Goal: Find specific page/section: Find specific page/section

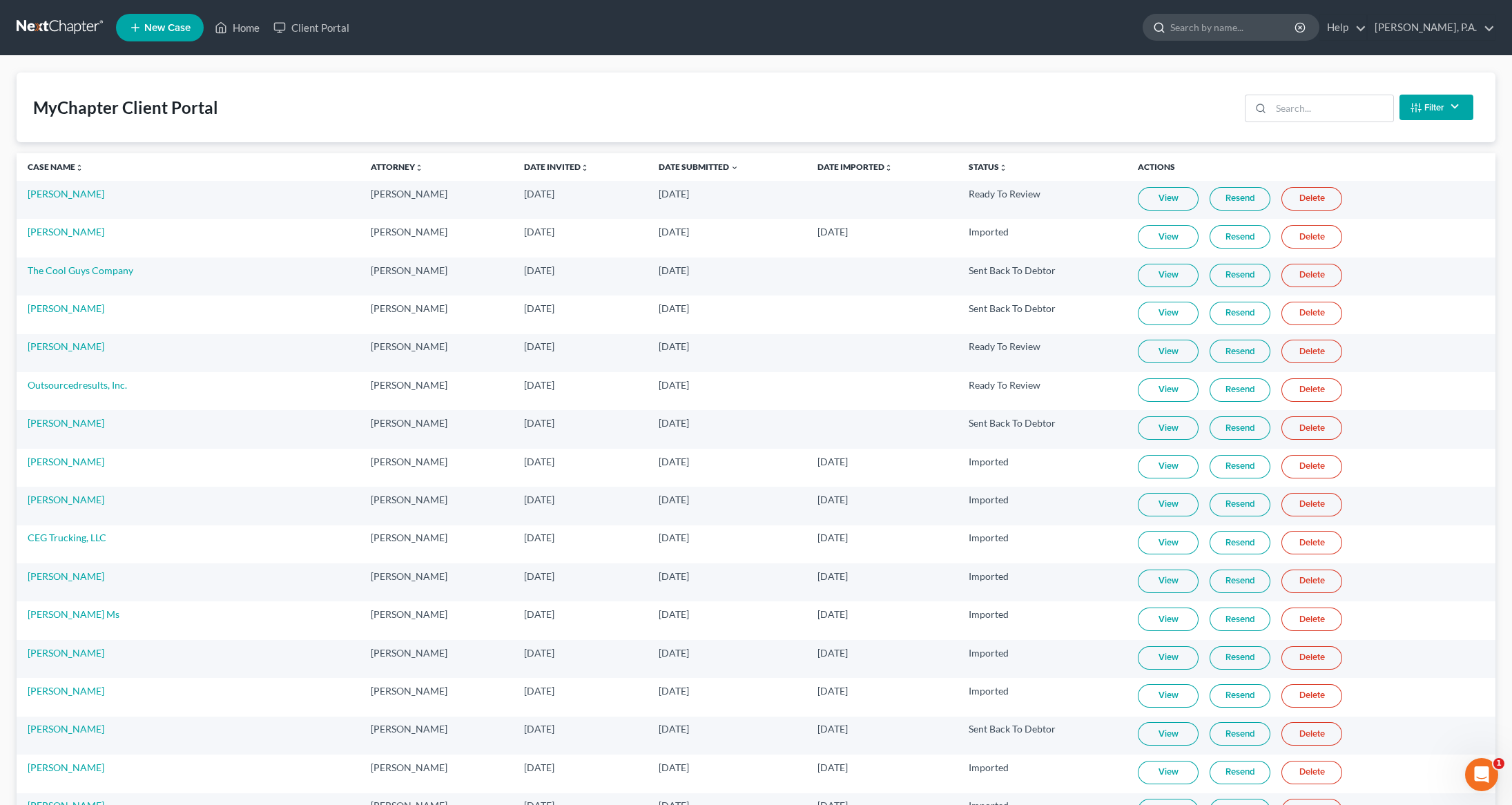
click at [1259, 31] on input "search" at bounding box center [1233, 27] width 126 height 25
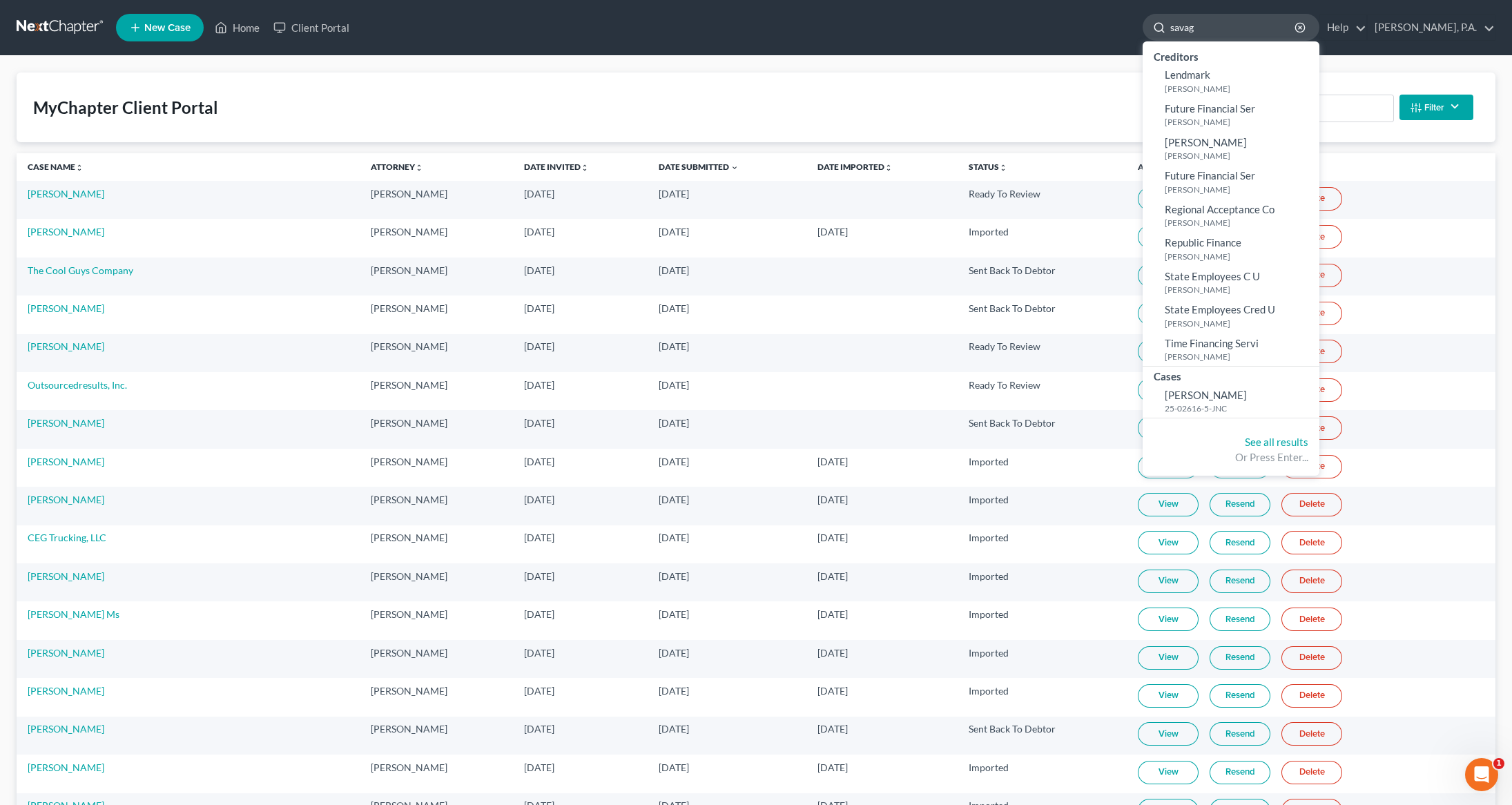
type input "savage"
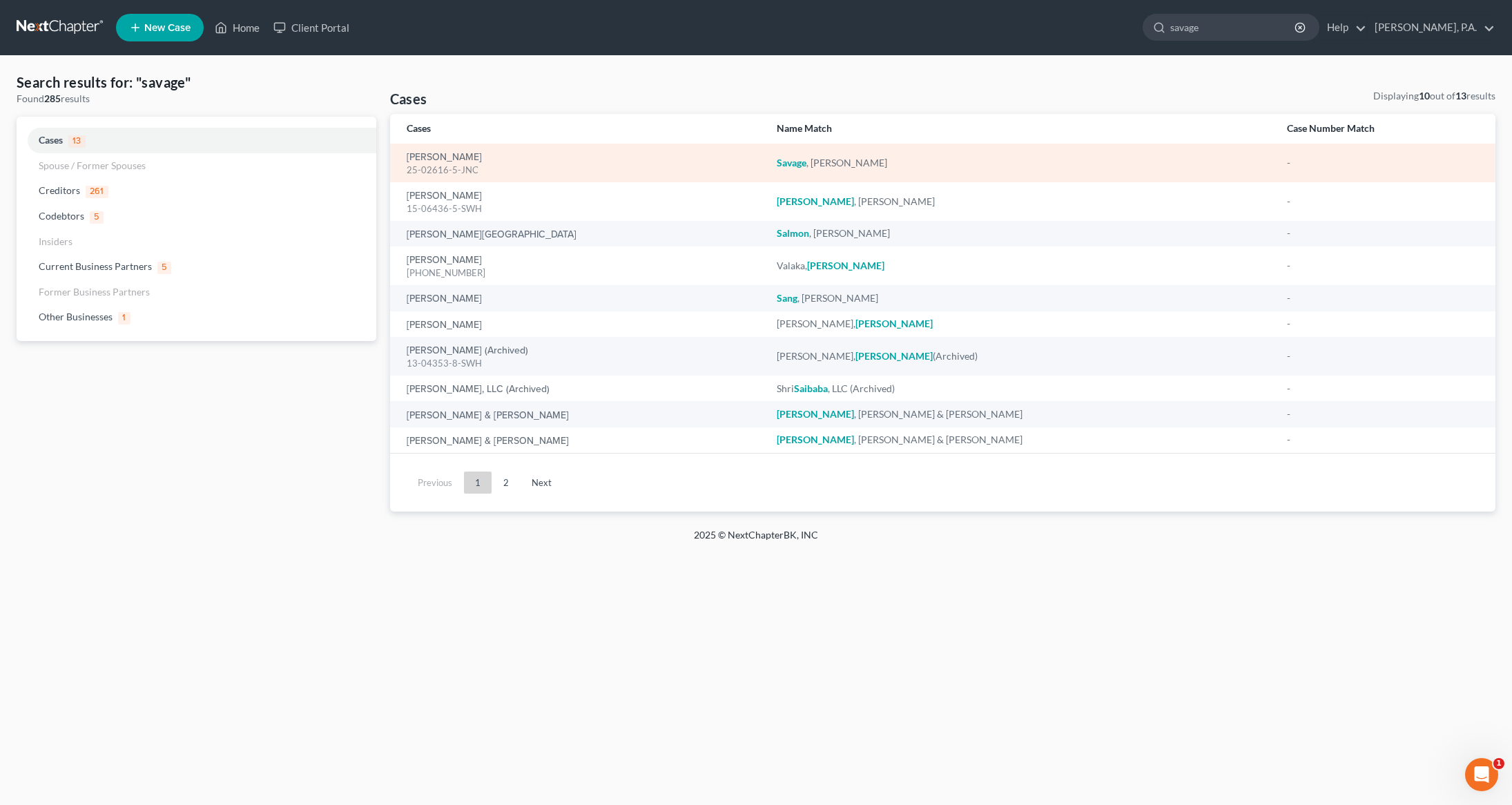
click at [438, 167] on div "25-02616-5-JNC" at bounding box center [581, 170] width 349 height 13
click at [435, 157] on link "[PERSON_NAME]" at bounding box center [444, 157] width 75 height 10
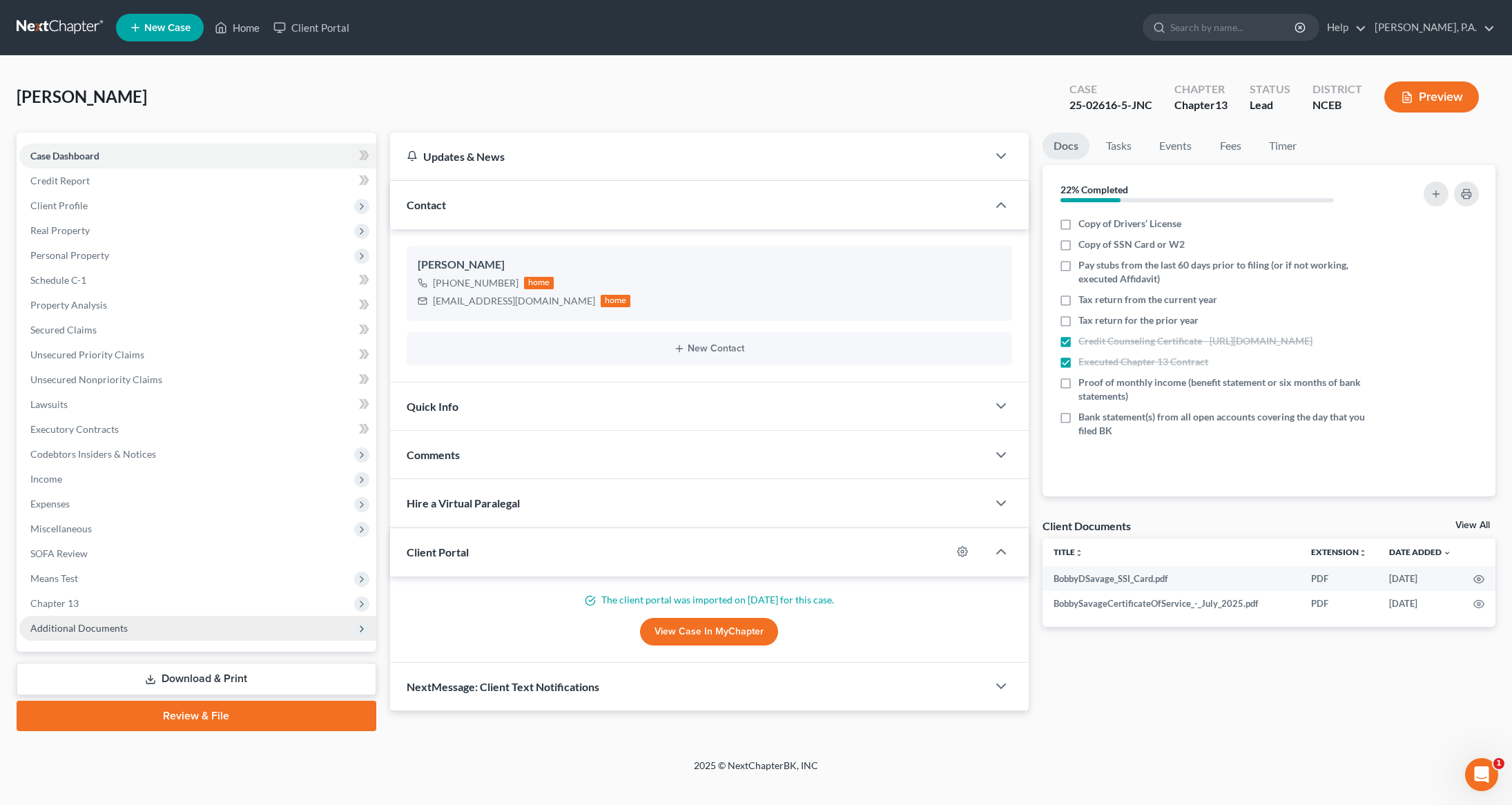
click at [91, 624] on span "Additional Documents" at bounding box center [79, 628] width 98 height 12
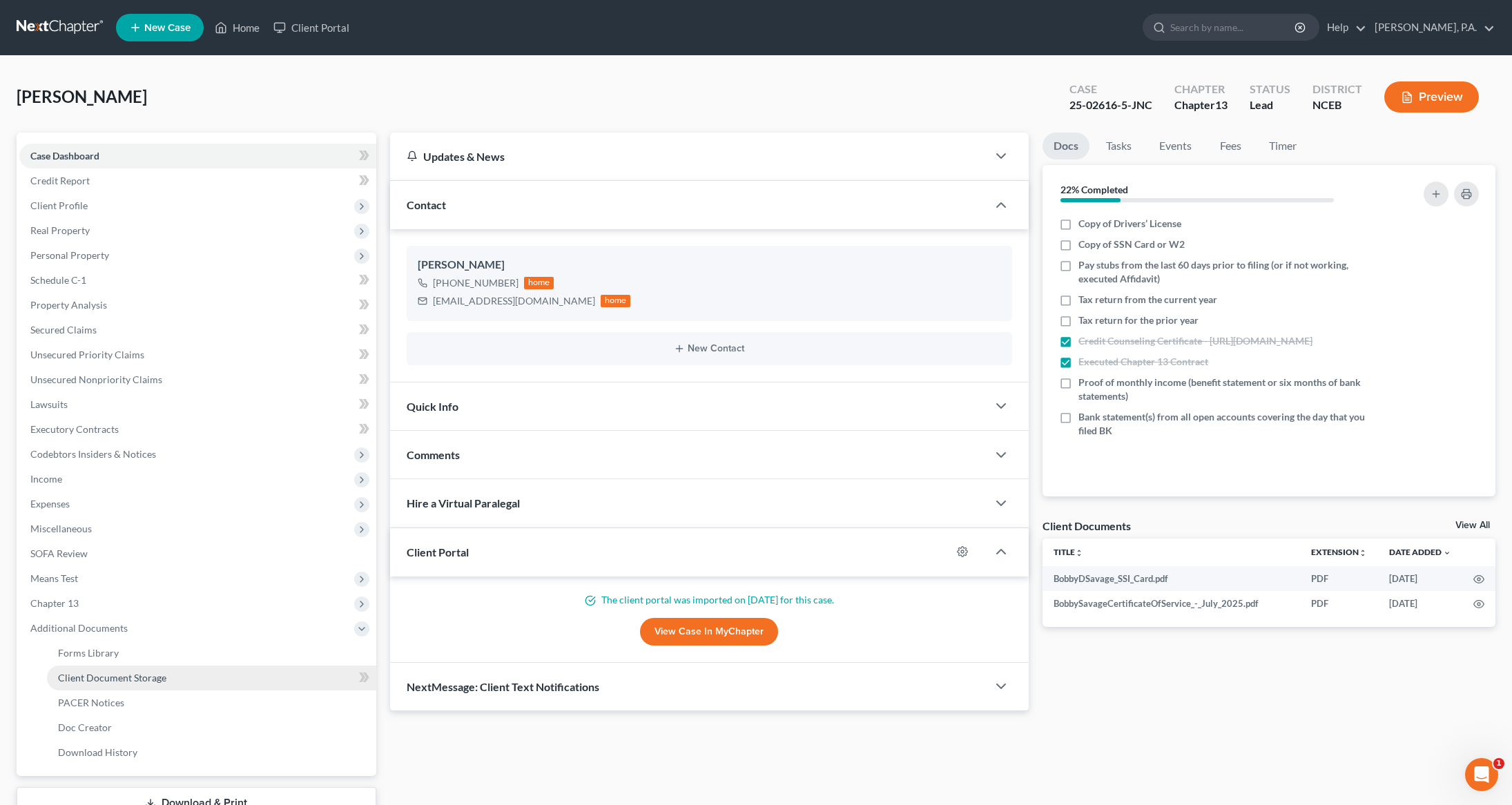
click at [121, 682] on span "Client Document Storage" at bounding box center [111, 677] width 108 height 12
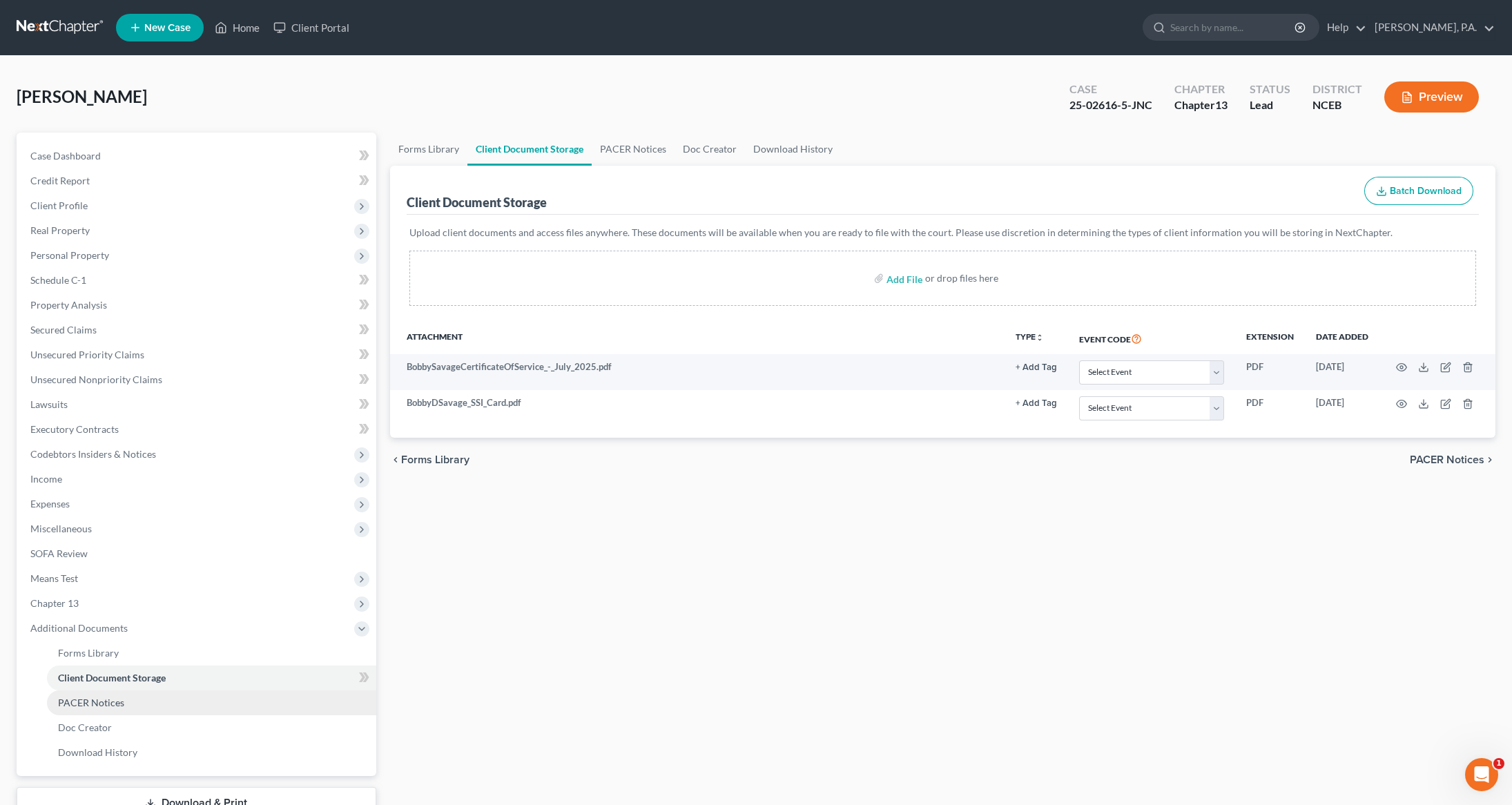
click at [106, 703] on span "PACER Notices" at bounding box center [91, 702] width 66 height 12
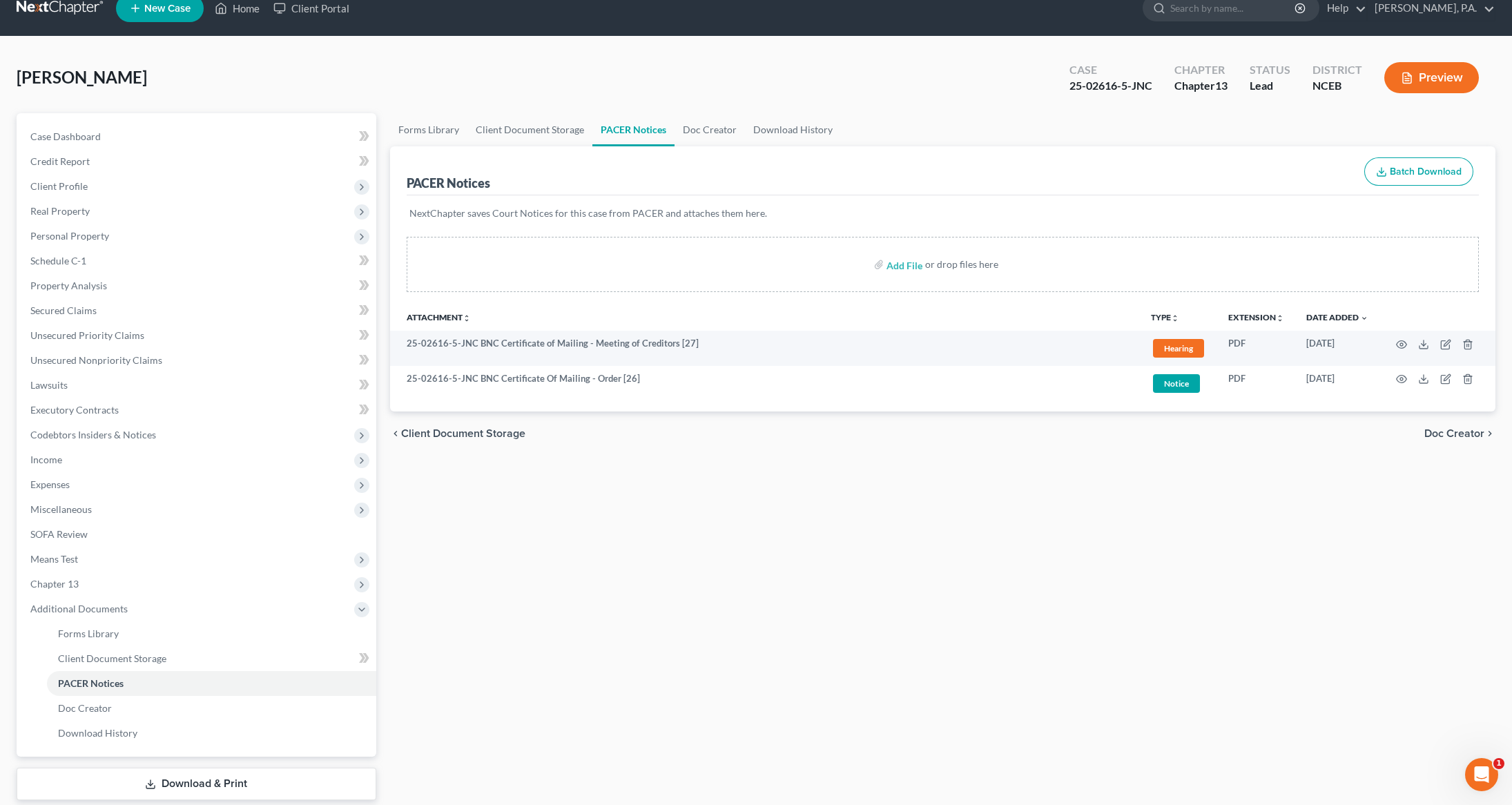
scroll to position [3, 0]
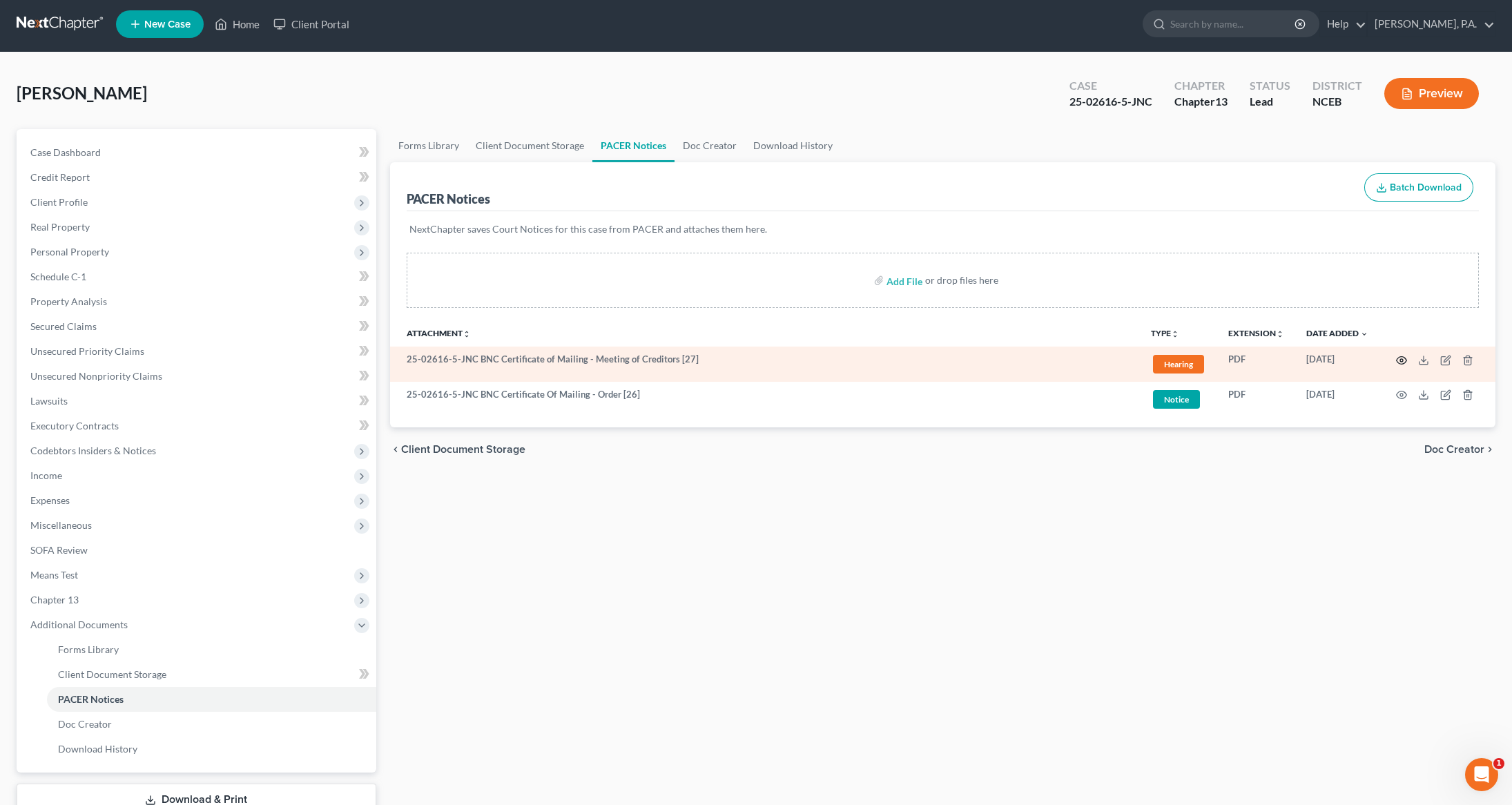
click at [1405, 358] on icon "button" at bounding box center [1401, 360] width 10 height 8
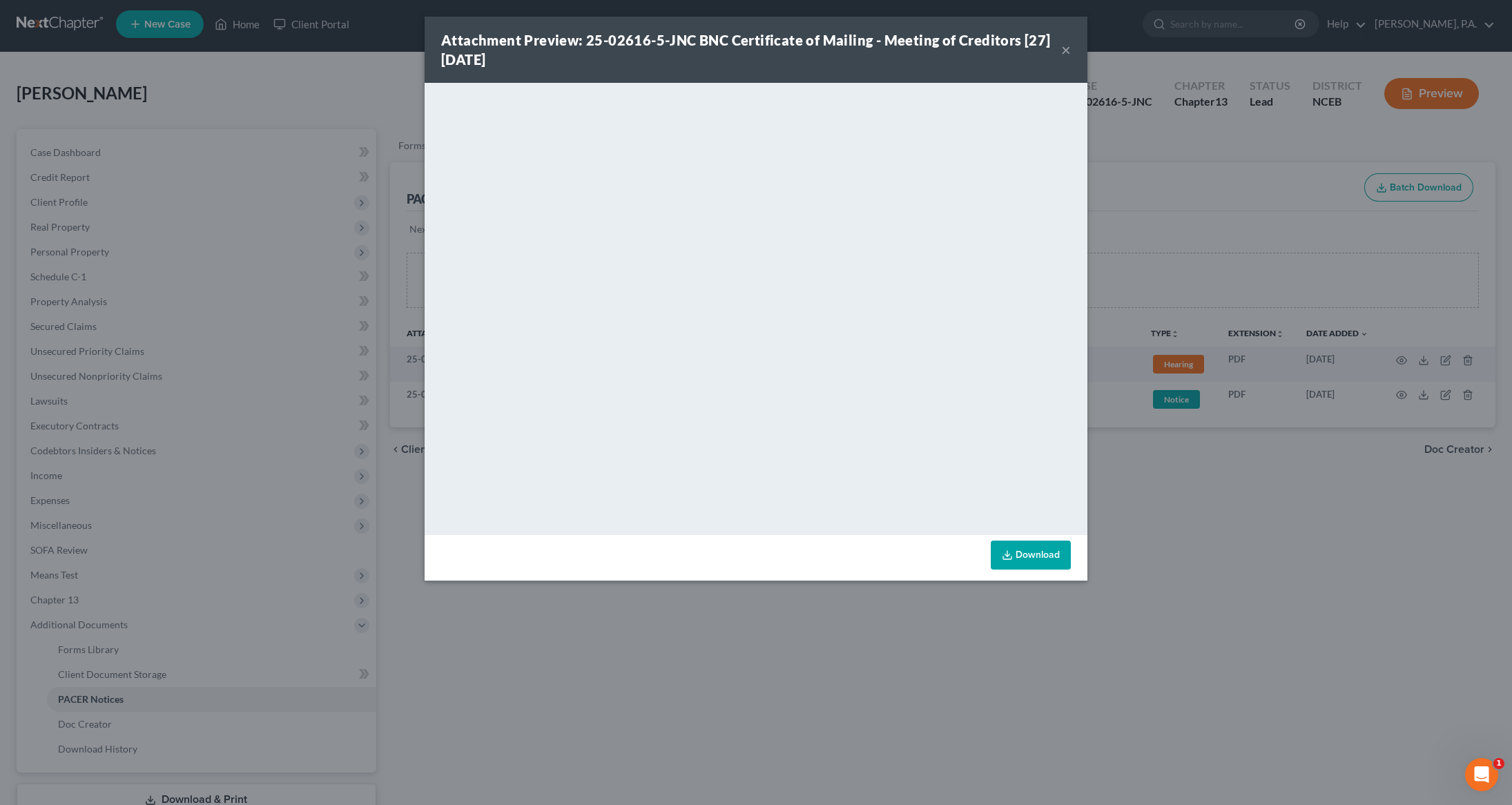
click at [1063, 49] on button "×" at bounding box center [1066, 50] width 10 height 17
